Goal: Information Seeking & Learning: Understand process/instructions

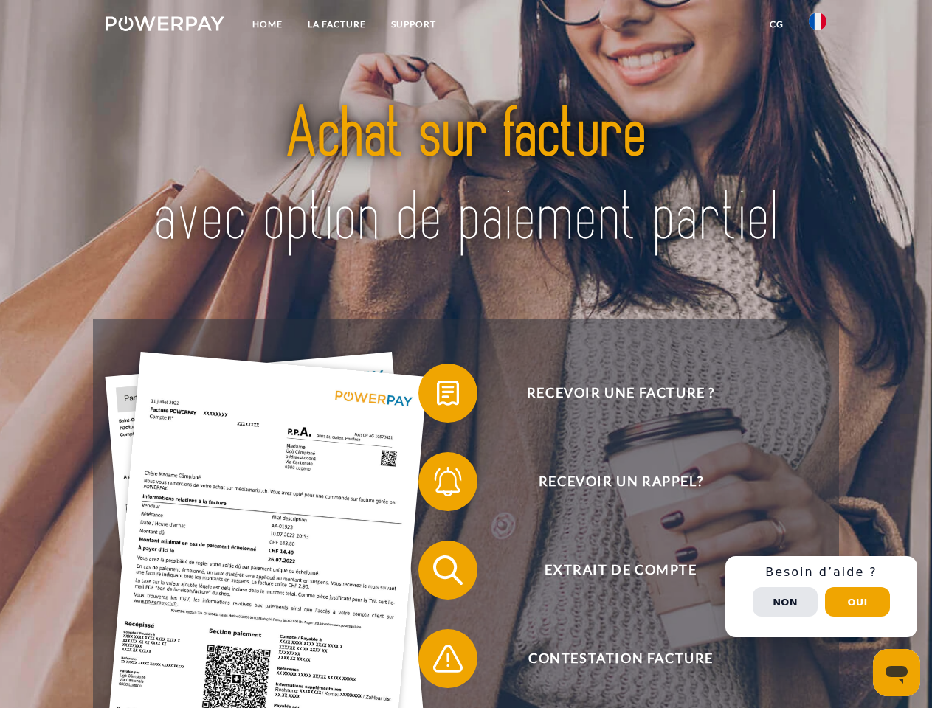
click at [165, 26] on img at bounding box center [165, 23] width 119 height 15
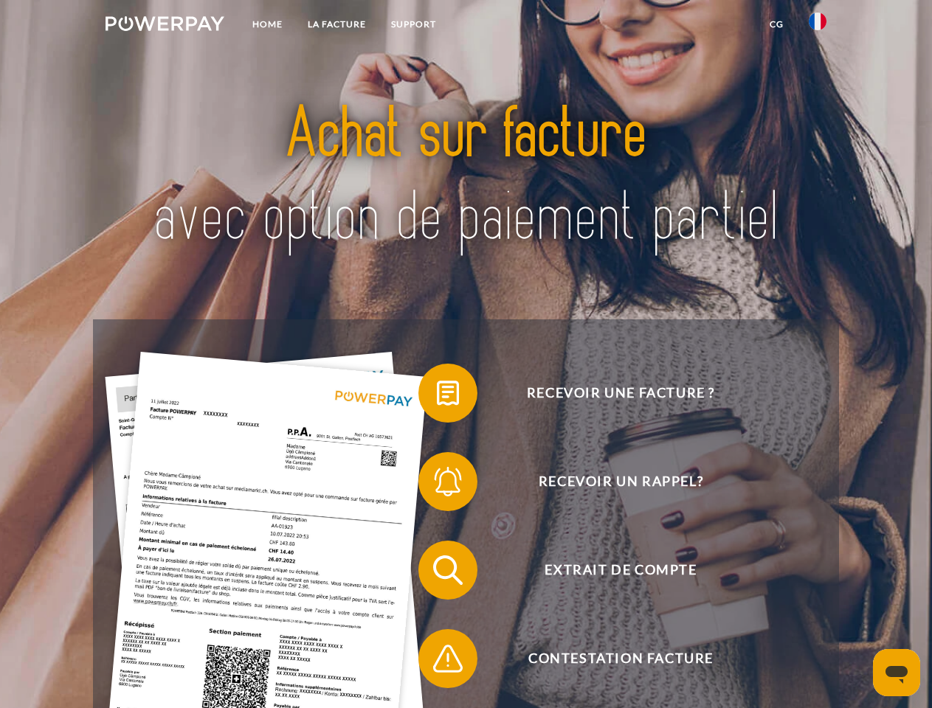
click at [818, 26] on img at bounding box center [818, 22] width 18 height 18
click at [776, 24] on link "CG" at bounding box center [776, 24] width 39 height 27
click at [437, 396] on span at bounding box center [426, 393] width 74 height 74
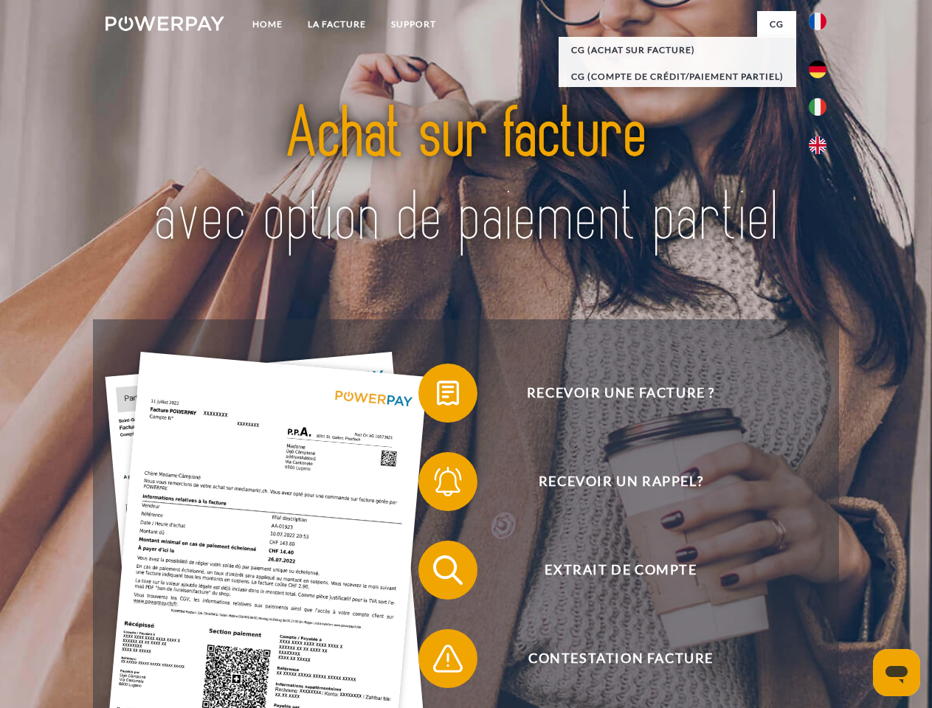
click at [437, 485] on span at bounding box center [426, 482] width 74 height 74
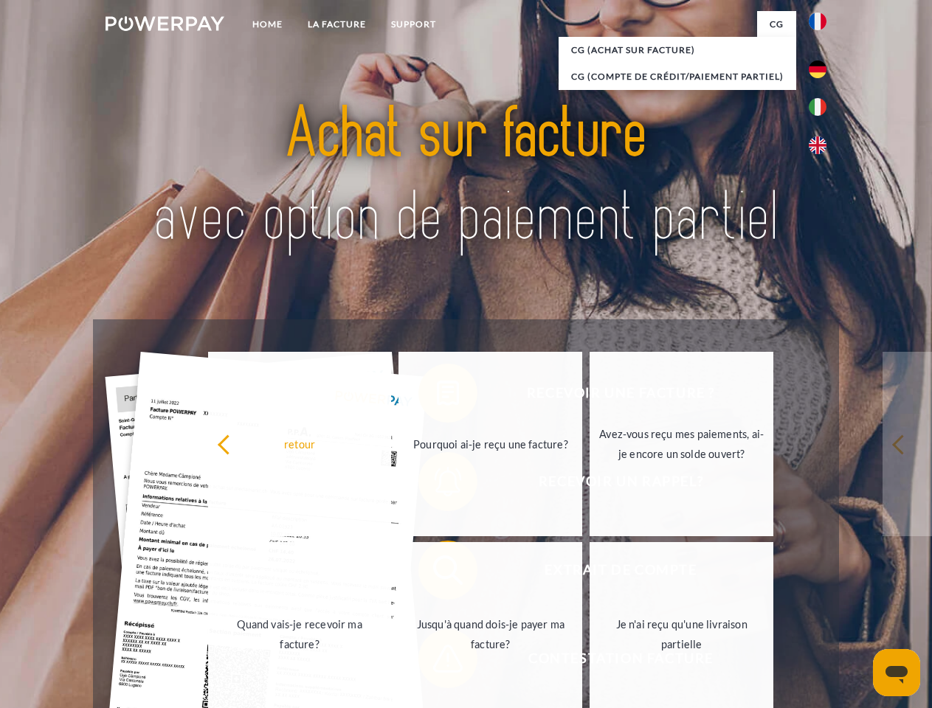
click at [437, 573] on link "Jusqu'à quand dois-je payer ma facture?" at bounding box center [490, 634] width 184 height 184
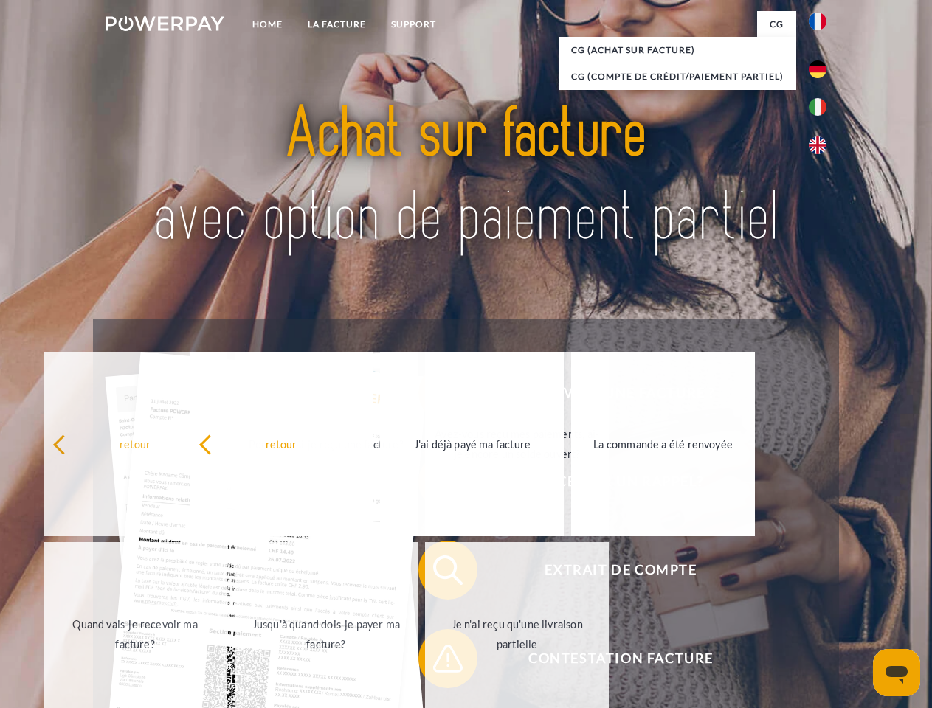
click at [437, 662] on span at bounding box center [426, 659] width 74 height 74
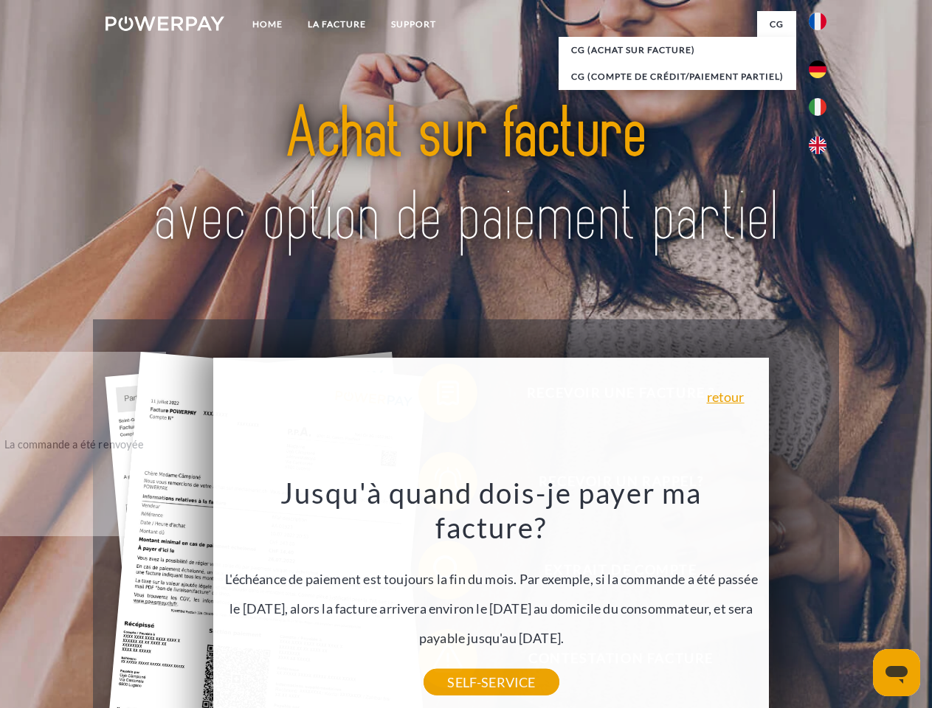
click at [821, 597] on div "Recevoir une facture ? Recevoir un rappel? Extrait de compte retour" at bounding box center [465, 615] width 745 height 590
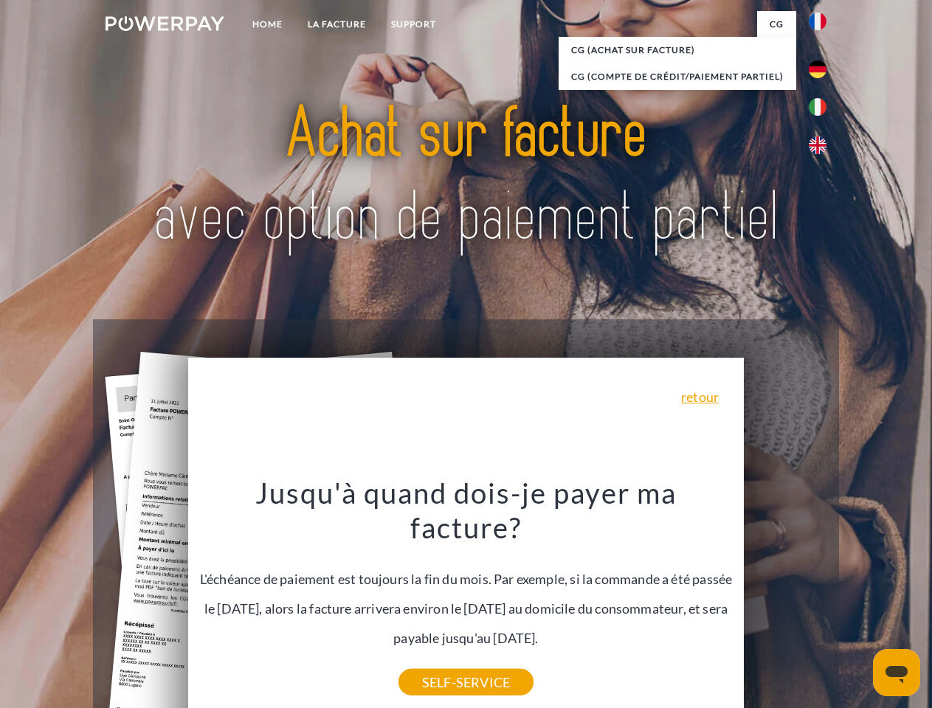
click at [785, 600] on span "Extrait de compte" at bounding box center [621, 570] width 362 height 59
click at [857, 602] on header "Home LA FACTURE Support" at bounding box center [466, 509] width 932 height 1019
